Goal: Navigation & Orientation: Go to known website

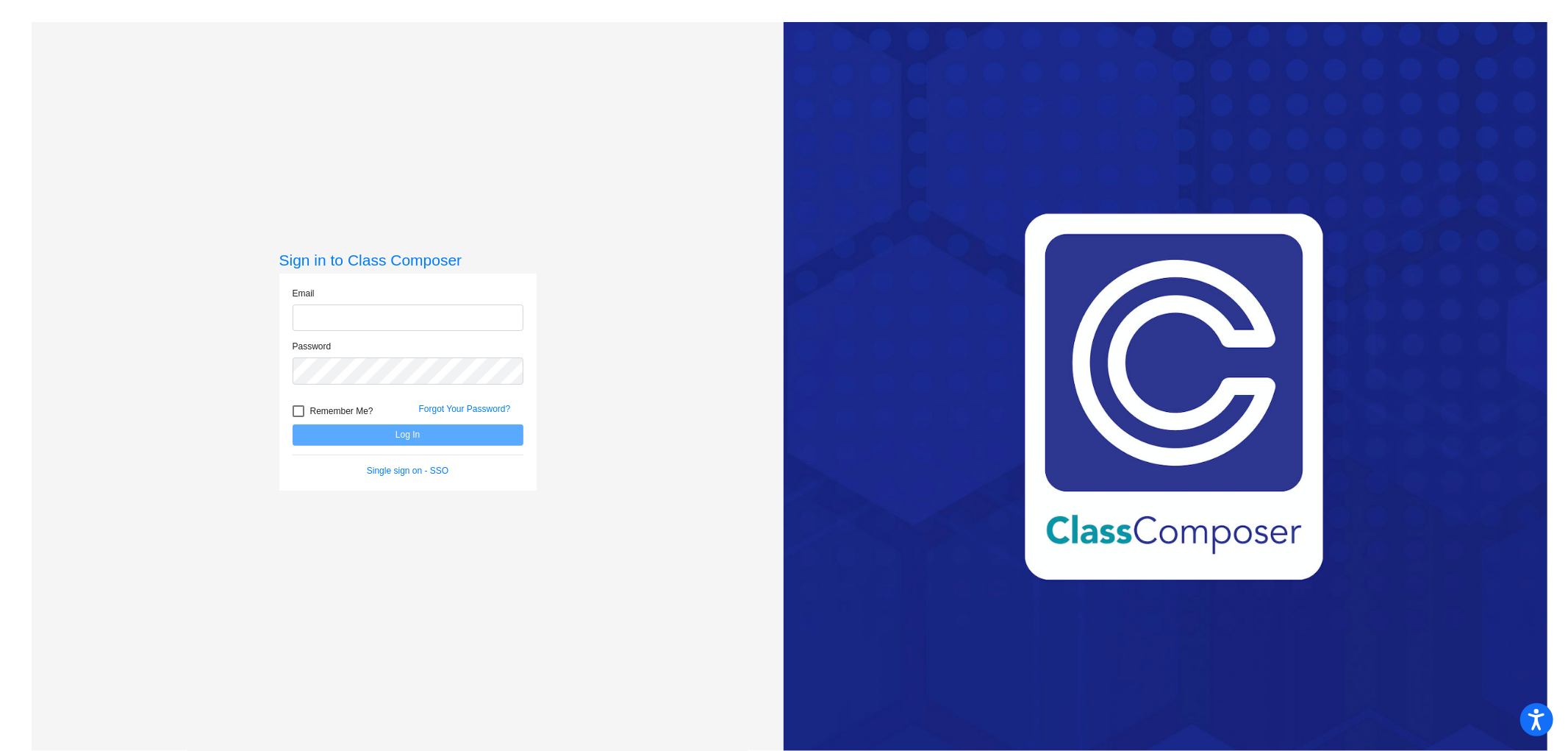
type input "westfallj@crcsd.org"
click at [412, 436] on button "Log In" at bounding box center [408, 435] width 231 height 21
